Goal: Task Accomplishment & Management: Manage account settings

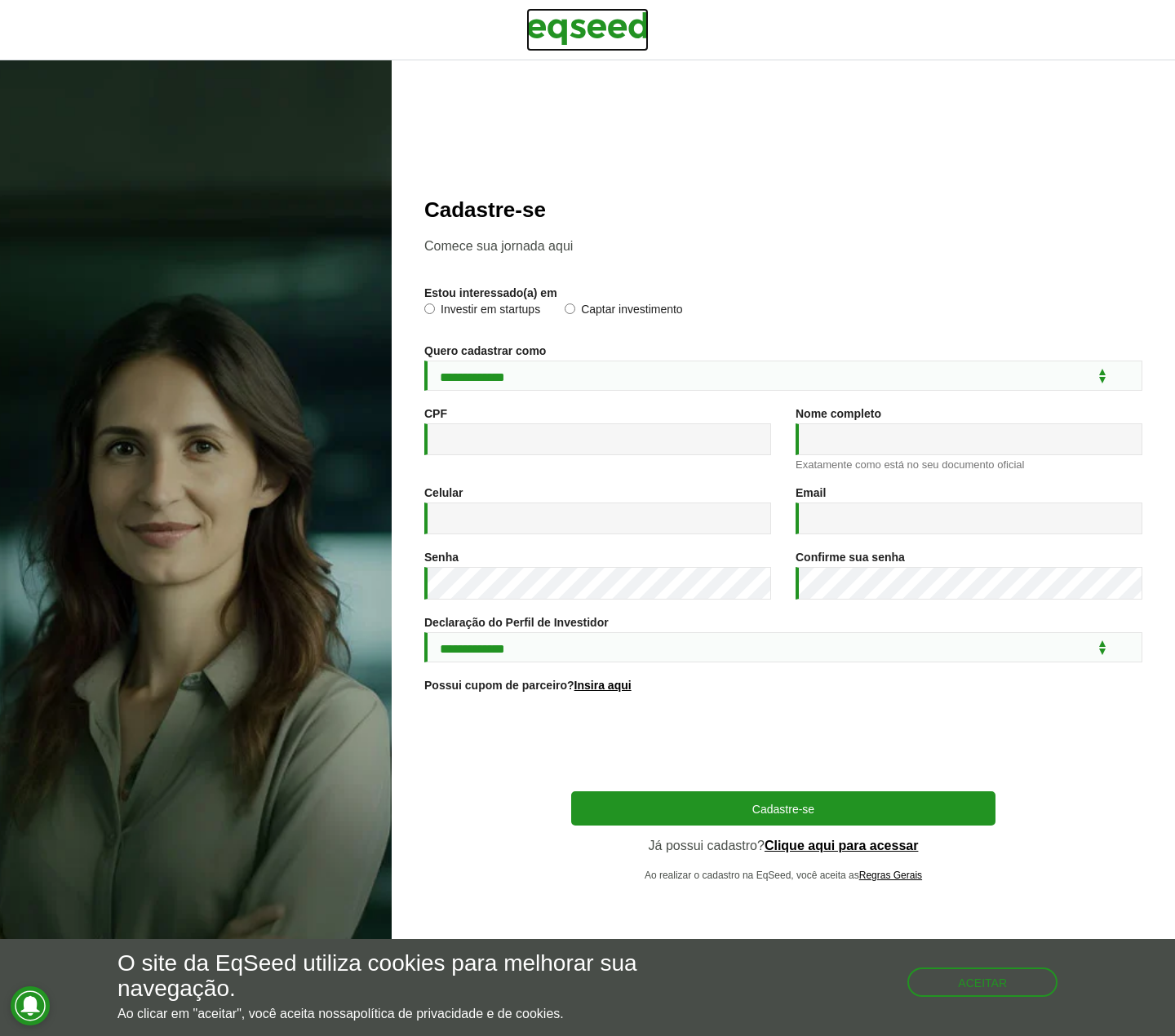
click at [621, 17] on img at bounding box center [588, 28] width 122 height 41
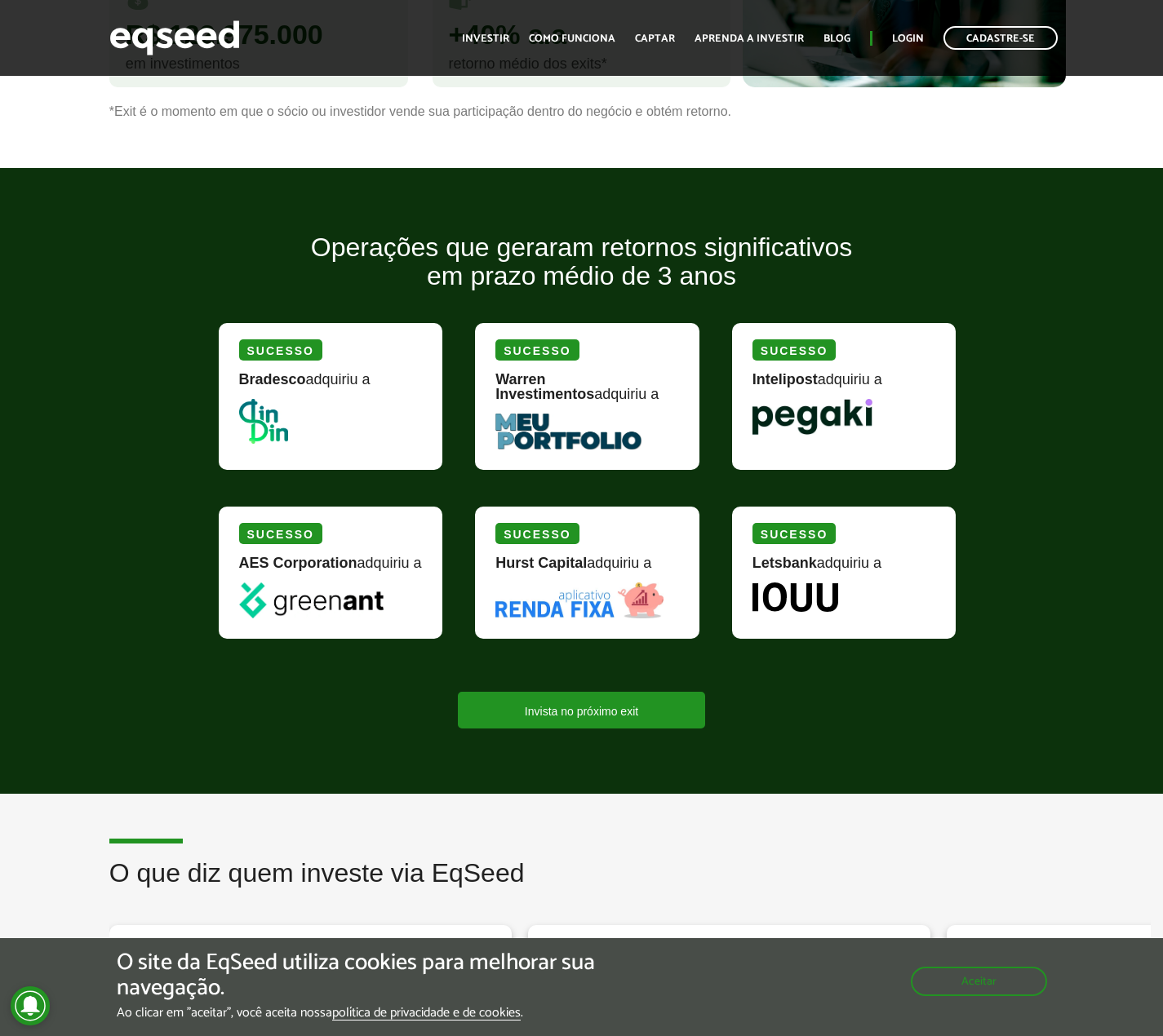
scroll to position [1794, 0]
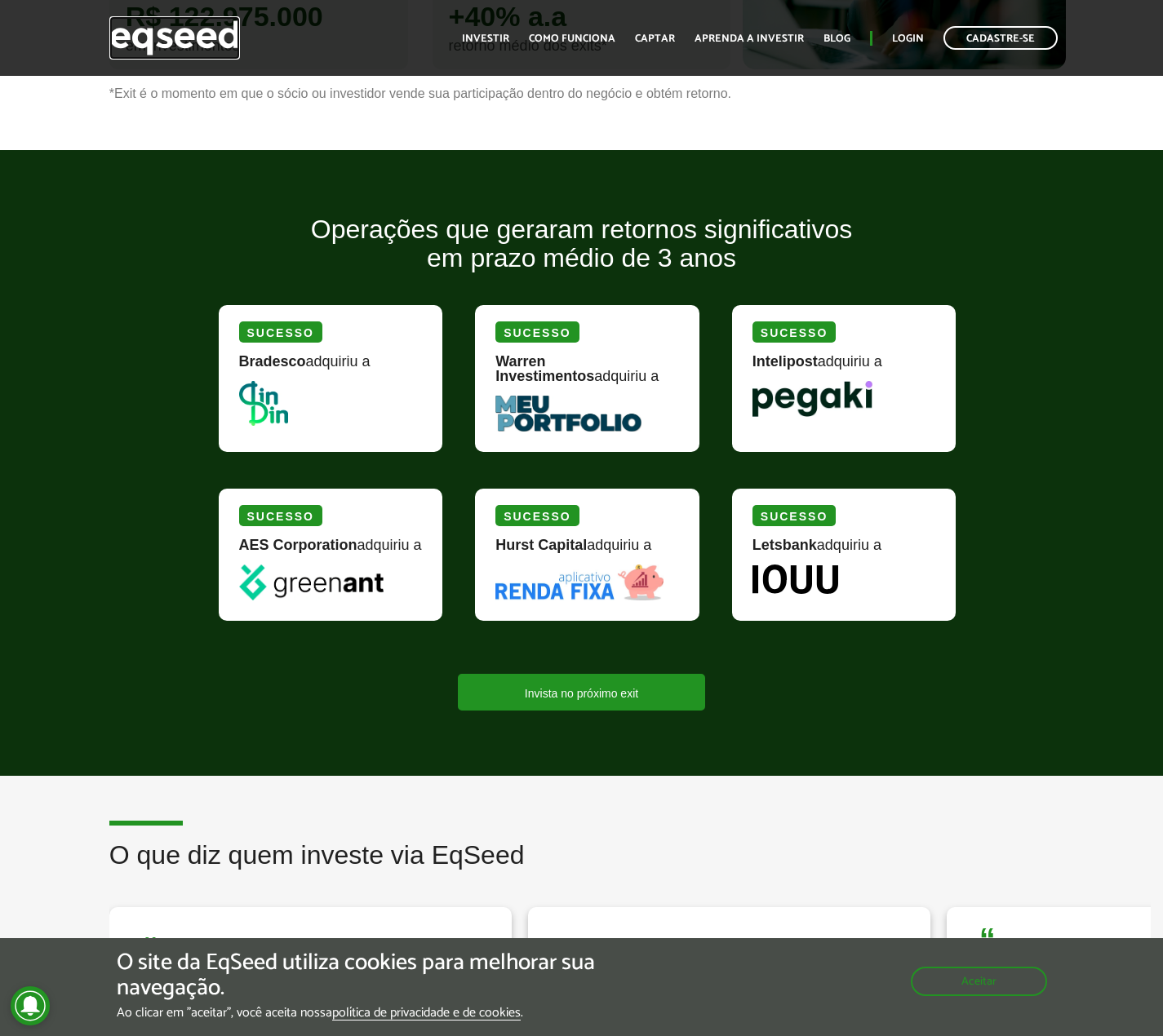
click at [206, 38] on img at bounding box center [175, 38] width 131 height 44
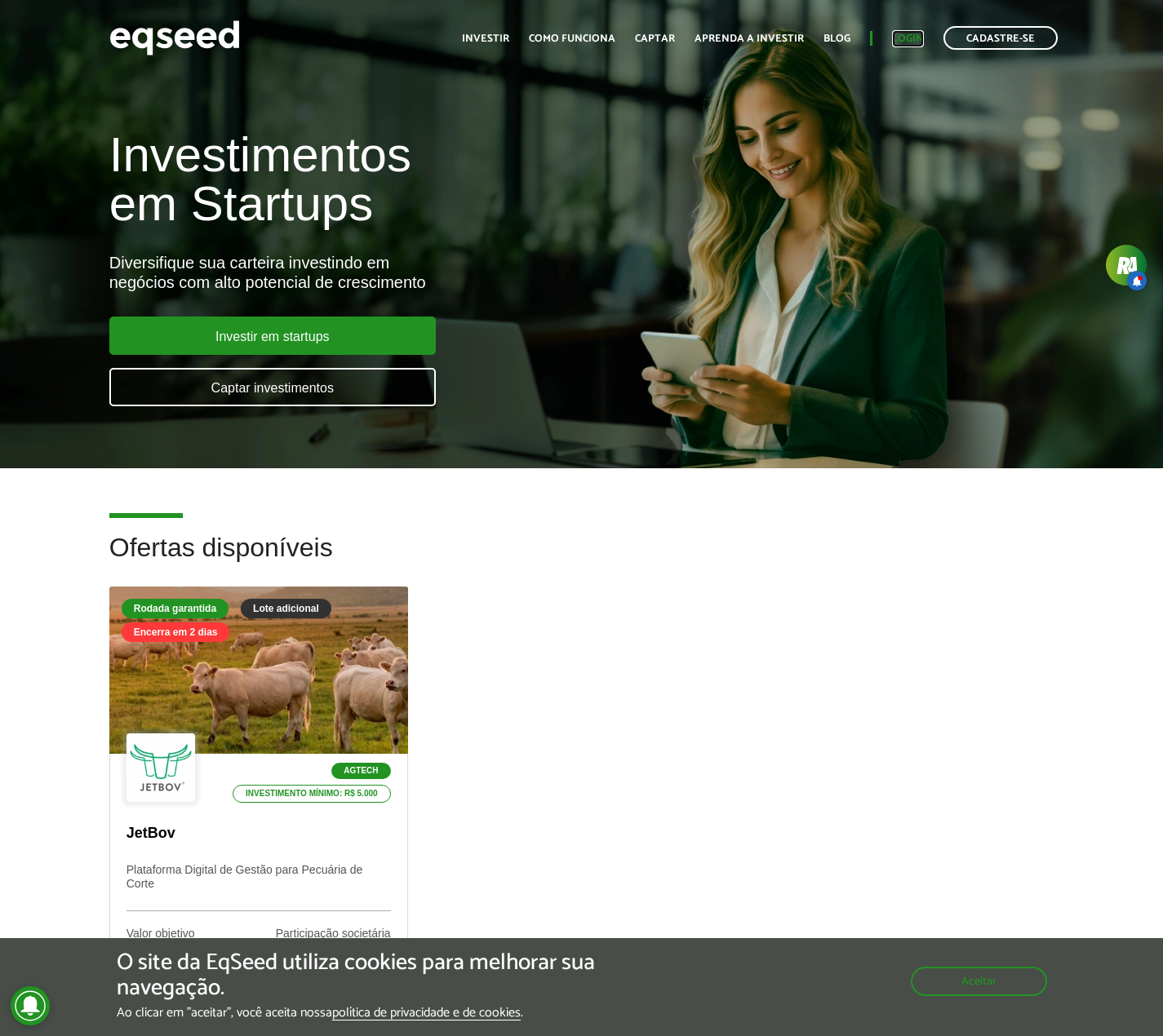
click at [901, 43] on link "Login" at bounding box center [907, 38] width 31 height 10
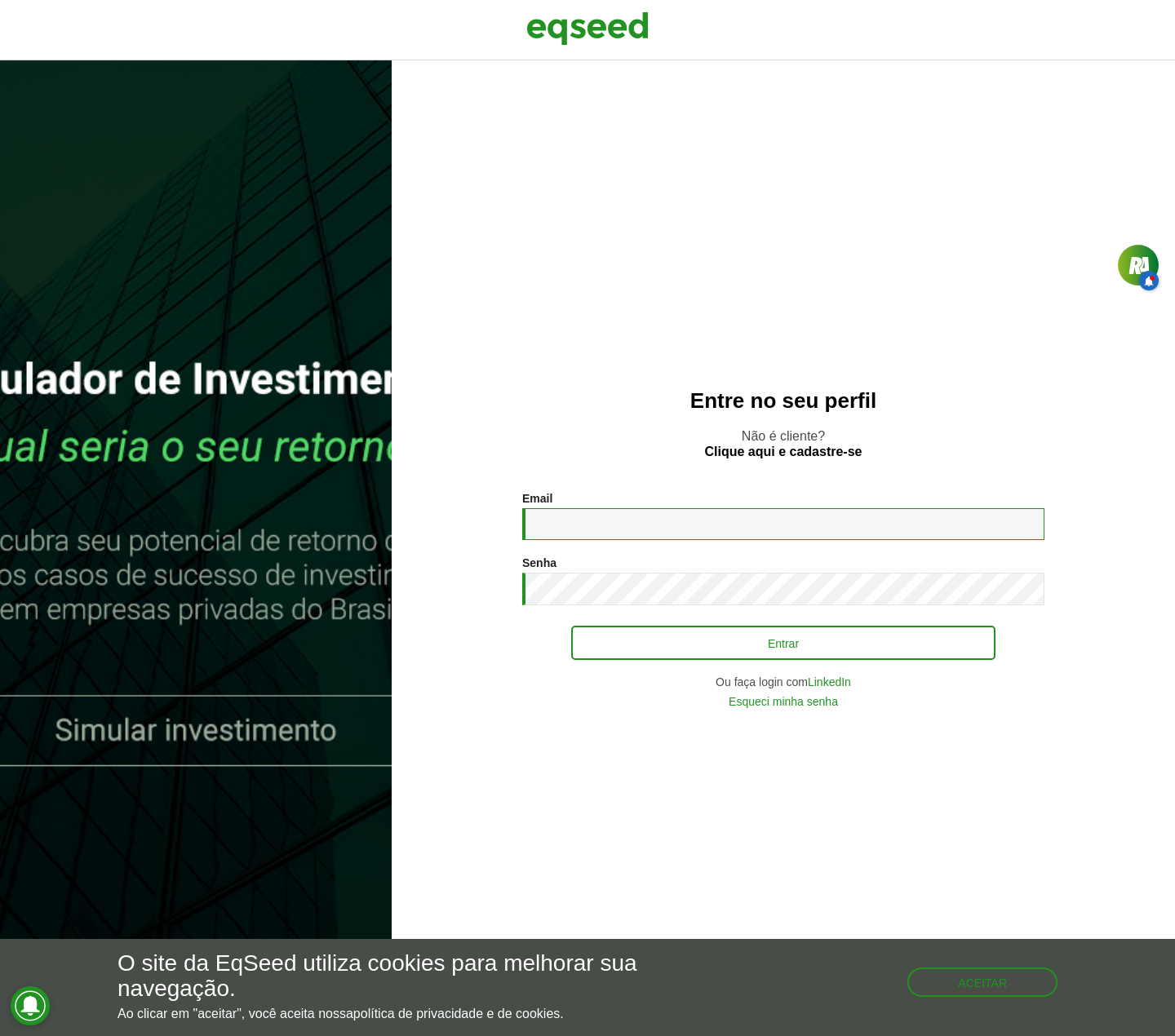
type input "**********"
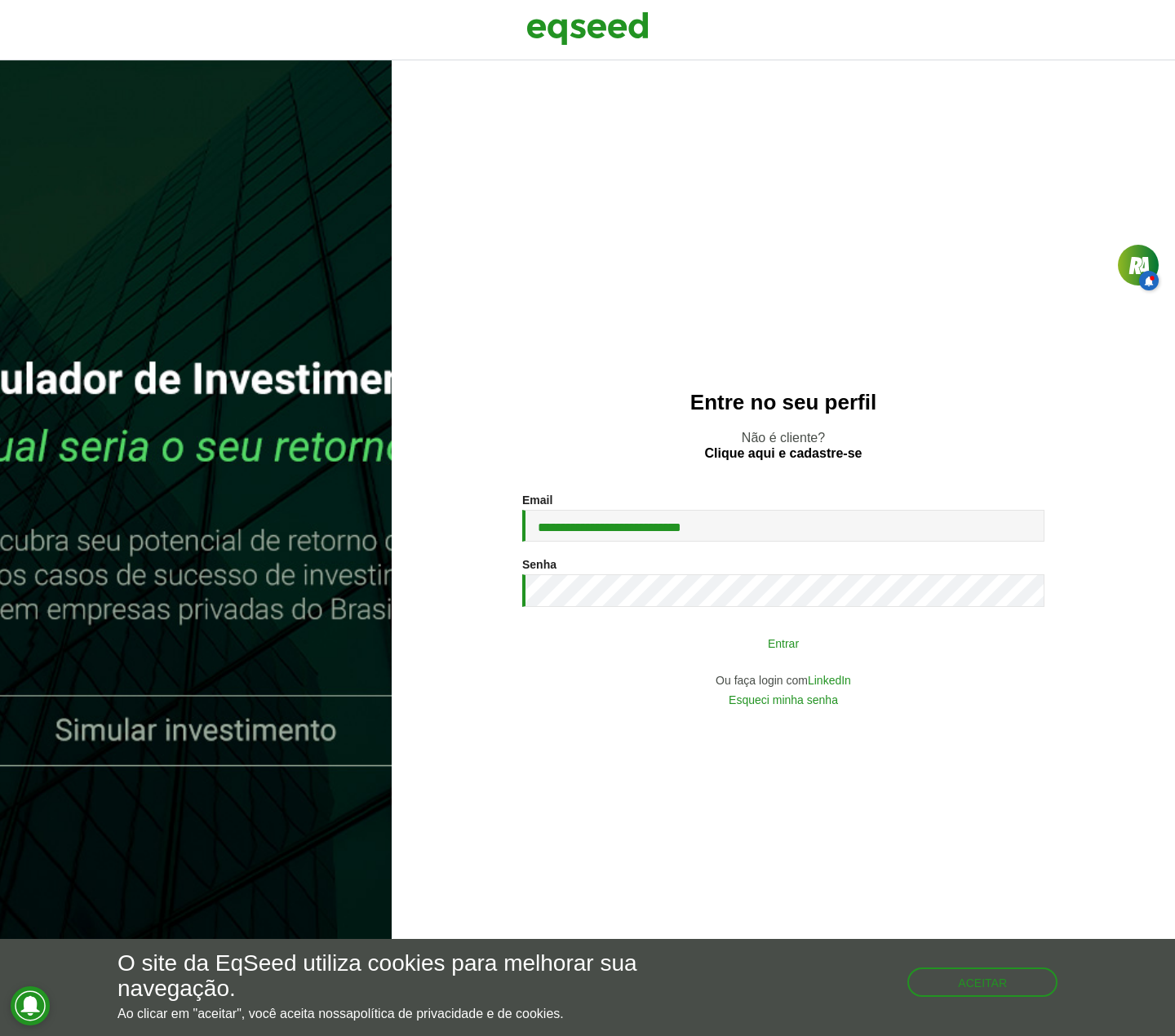
click at [727, 646] on button "Entrar" at bounding box center [783, 643] width 424 height 31
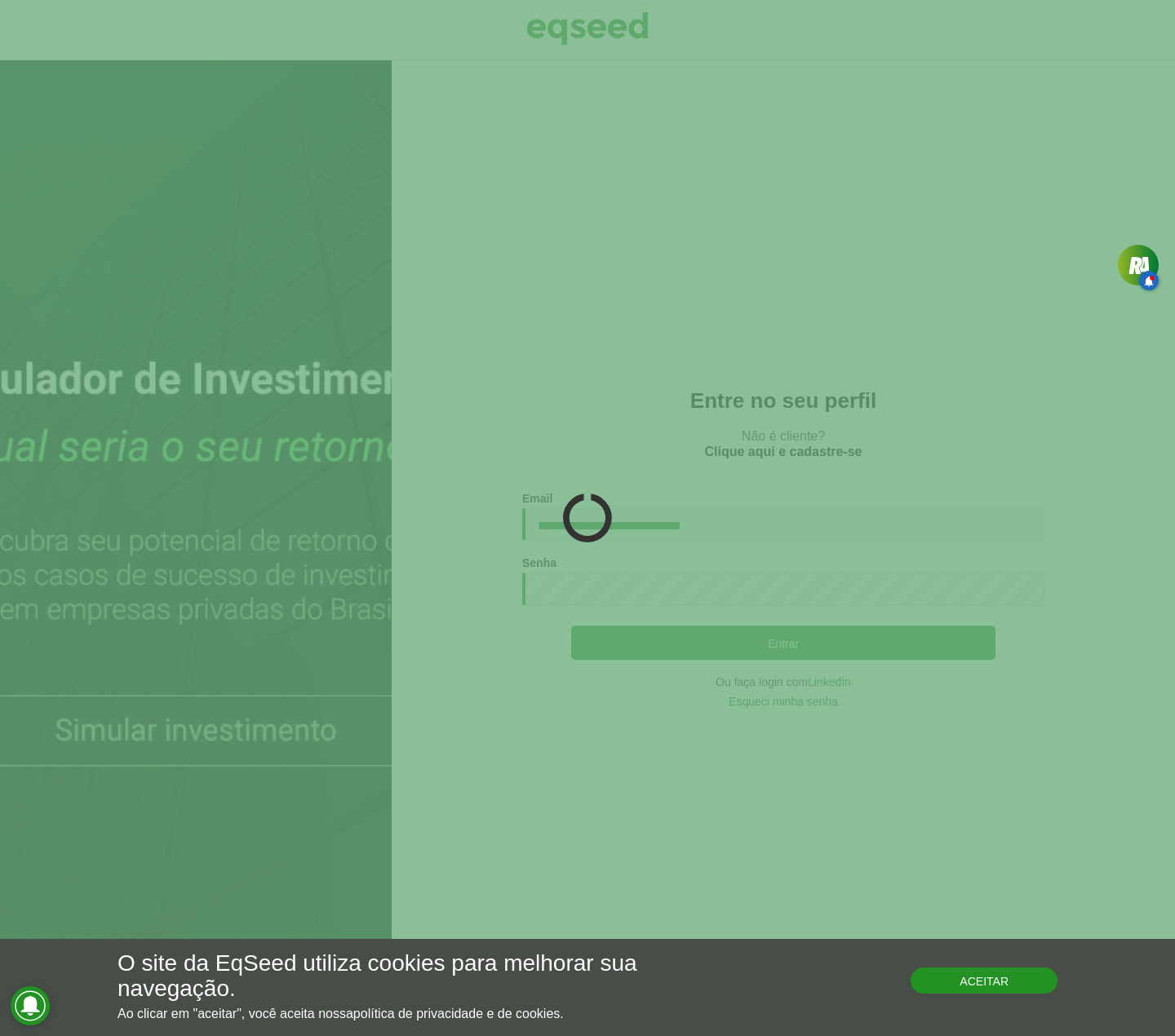
click at [952, 977] on button "Aceitar" at bounding box center [984, 980] width 147 height 26
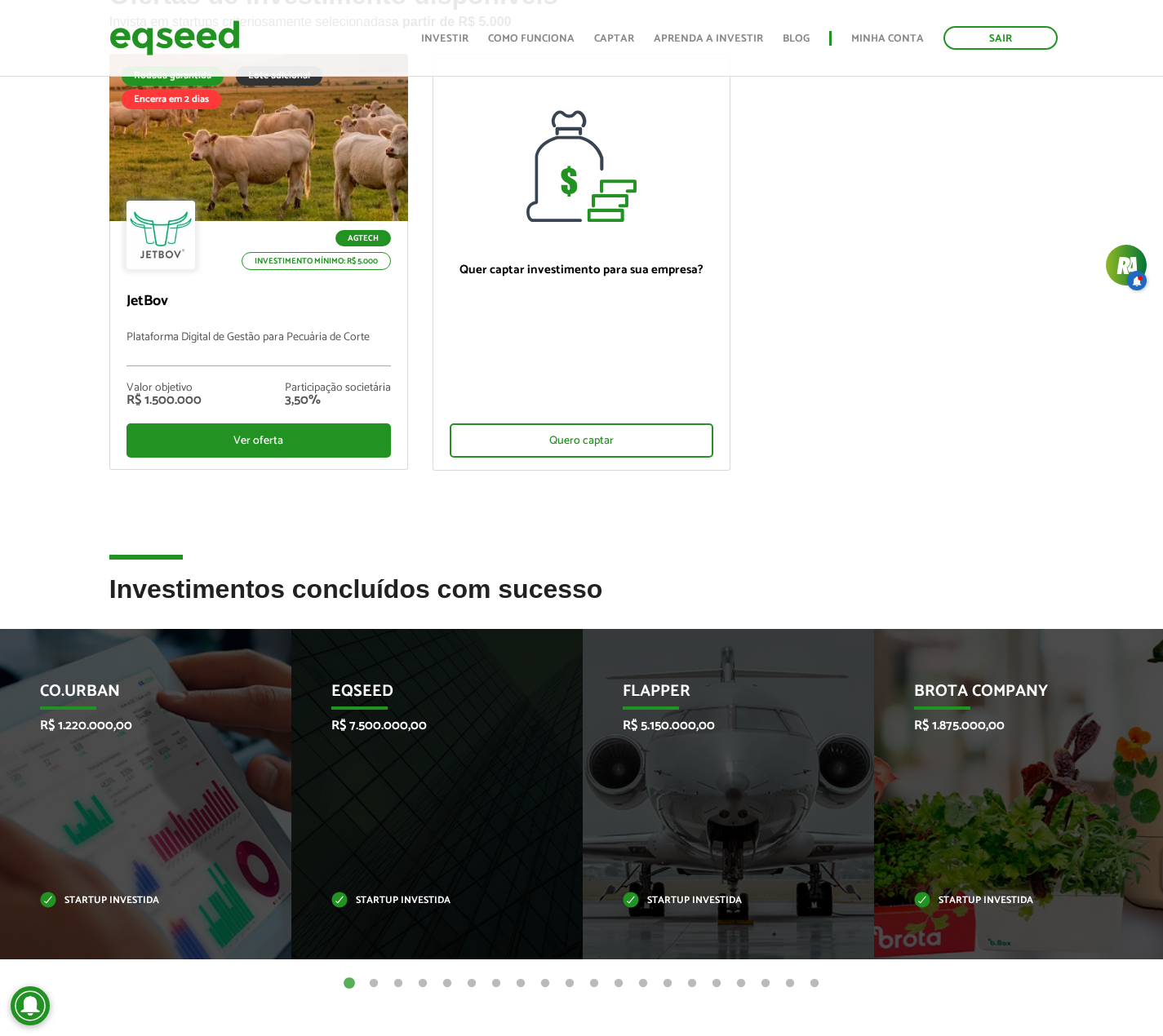
scroll to position [326, 0]
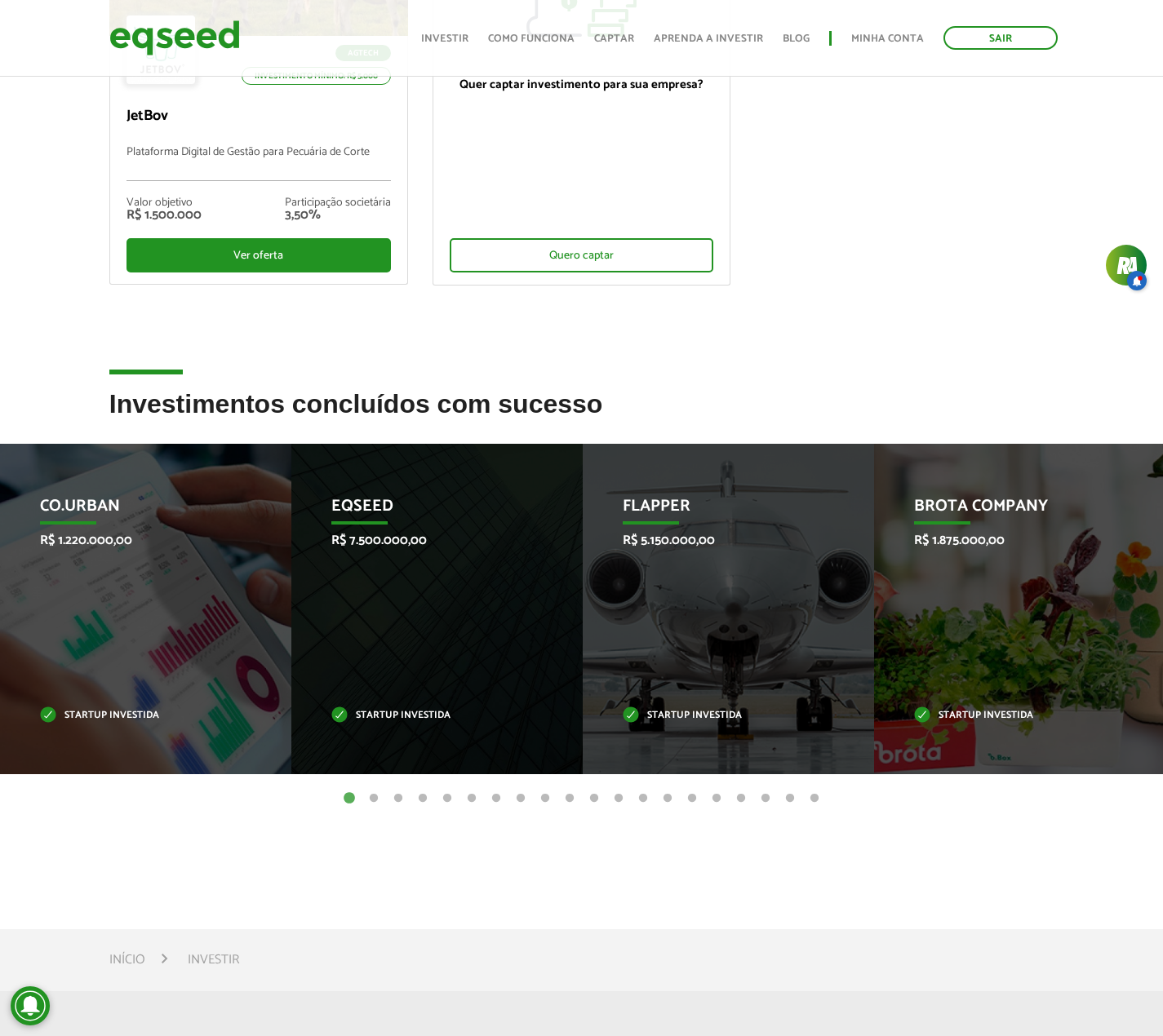
click at [371, 805] on button "2" at bounding box center [374, 798] width 17 height 17
